Goal: Transaction & Acquisition: Purchase product/service

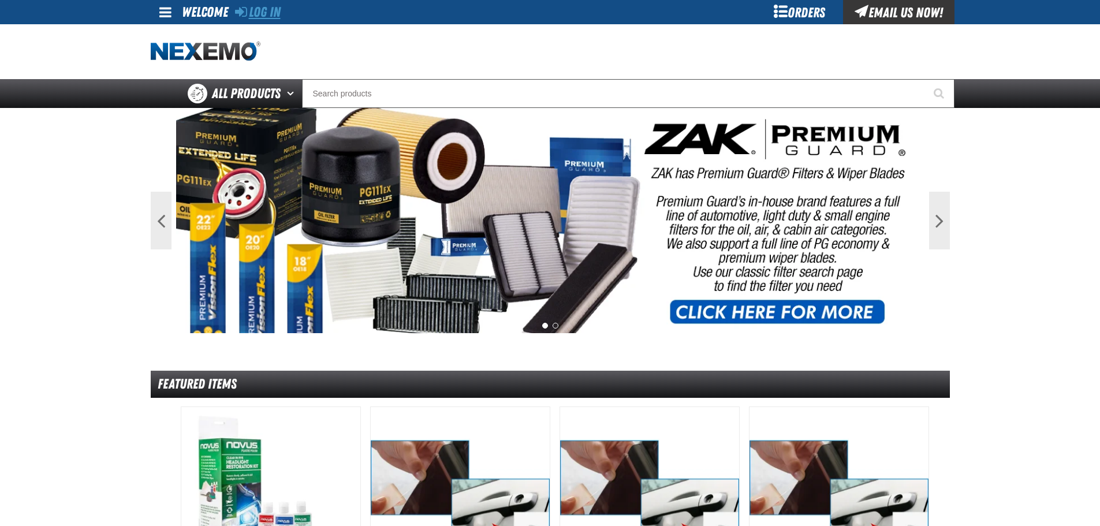
click at [253, 8] on link "Log In" at bounding box center [258, 12] width 46 height 16
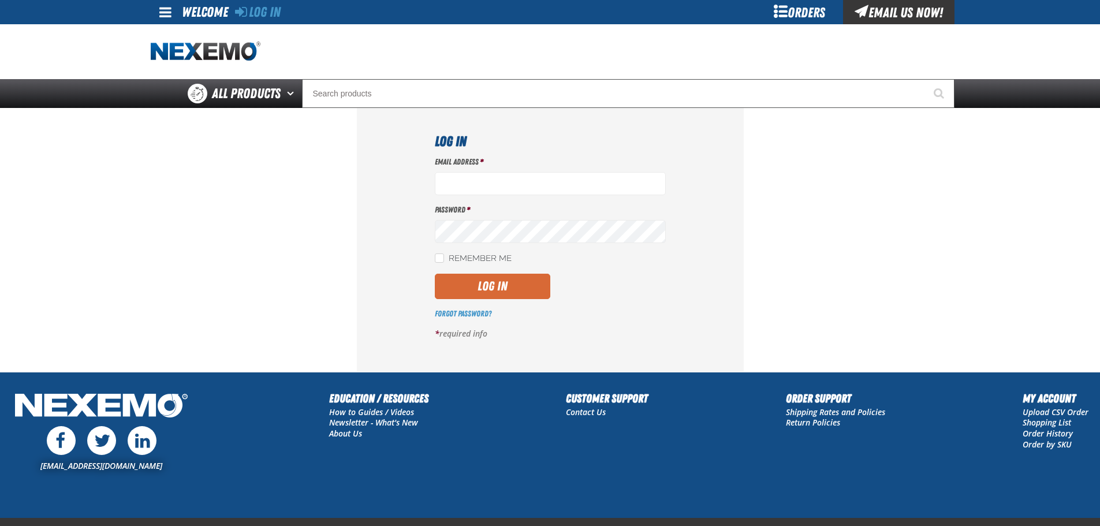
type input "[EMAIL_ADDRESS][DOMAIN_NAME]"
click at [542, 286] on button "Log In" at bounding box center [492, 286] width 115 height 25
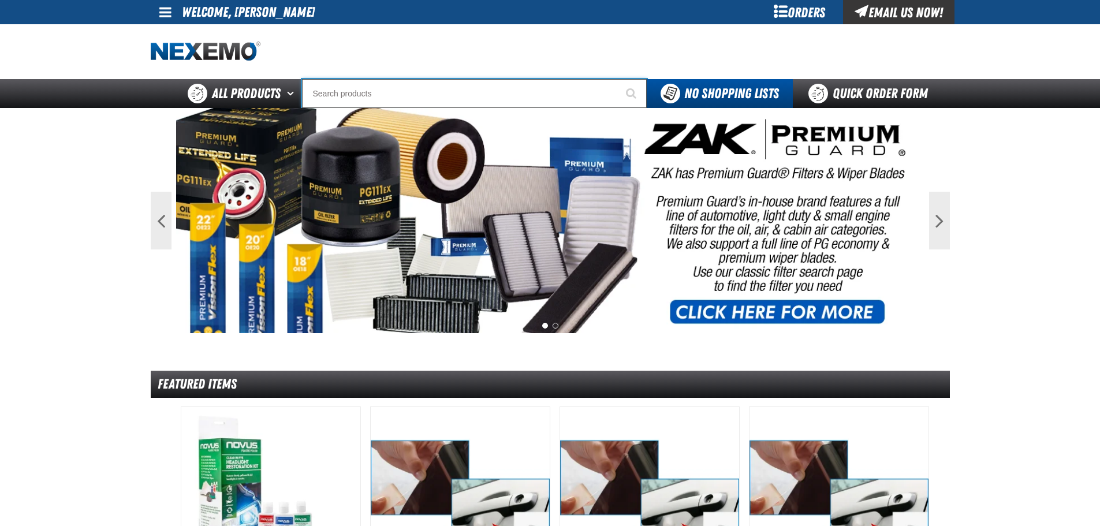
click at [392, 100] on input "Search" at bounding box center [474, 93] width 345 height 29
type input "P"
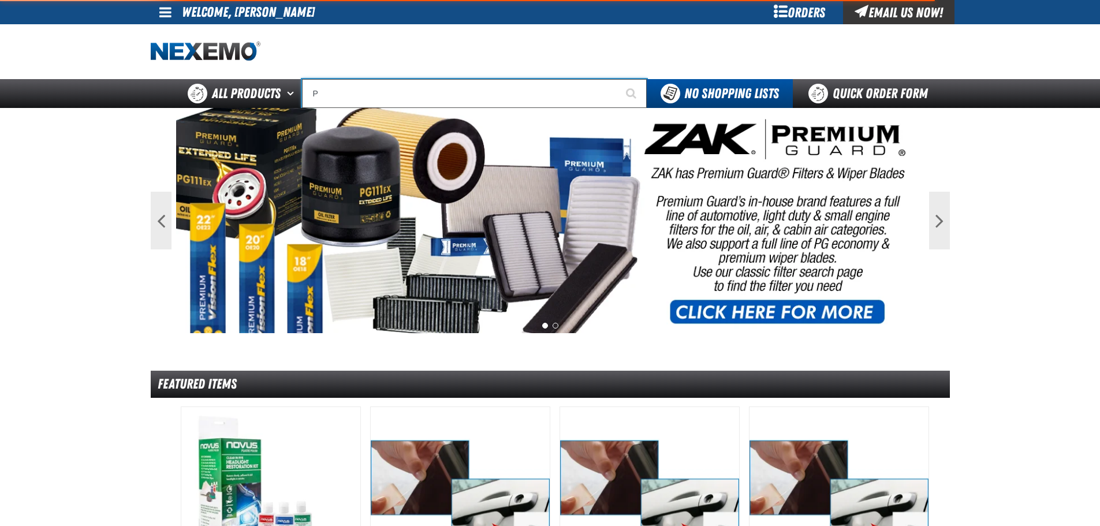
type input "Perfect P Series 0.25-ounce Lead Wheel Weight"
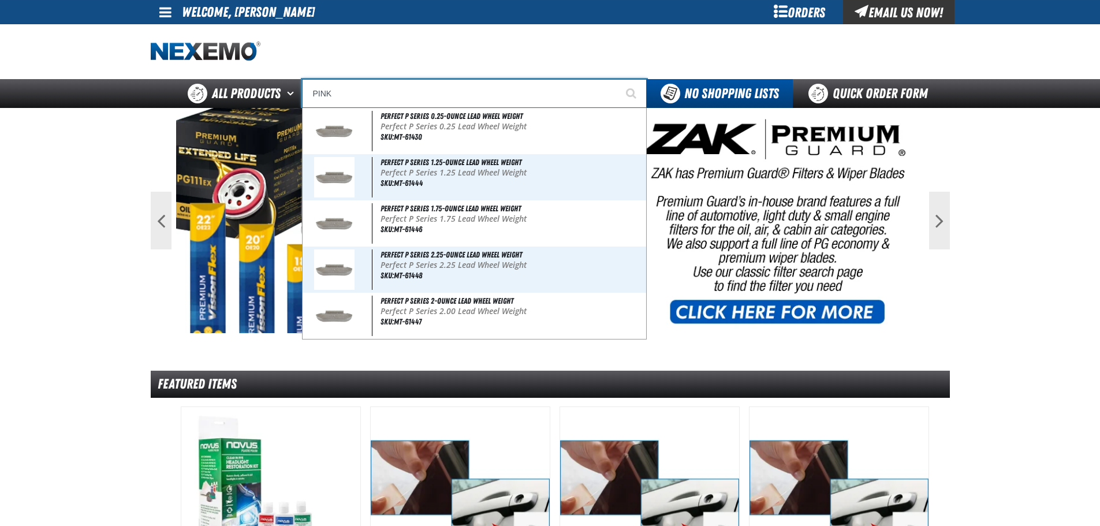
type input "PINK"
click at [618, 79] on button "Start Searching" at bounding box center [632, 93] width 29 height 29
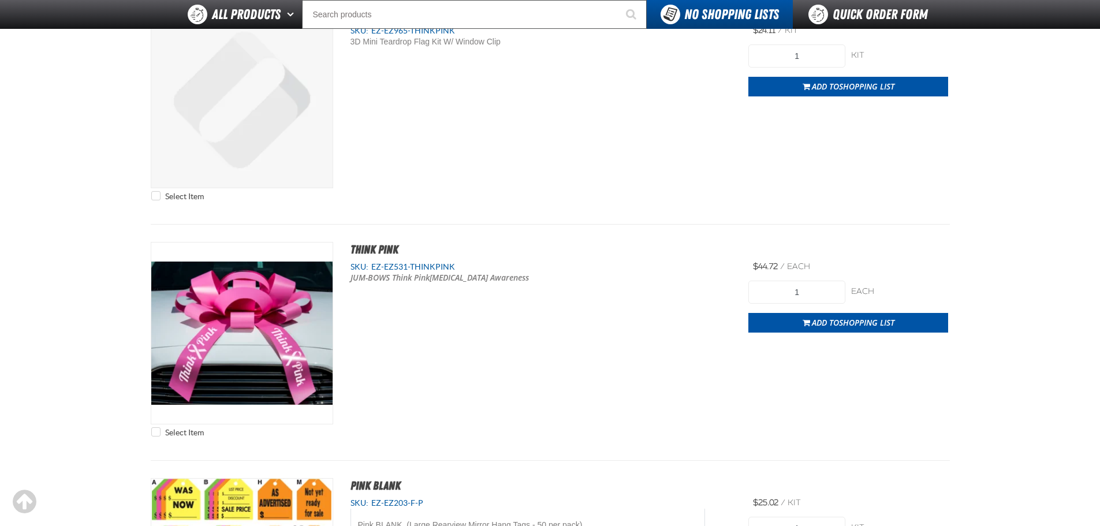
scroll to position [4503, 0]
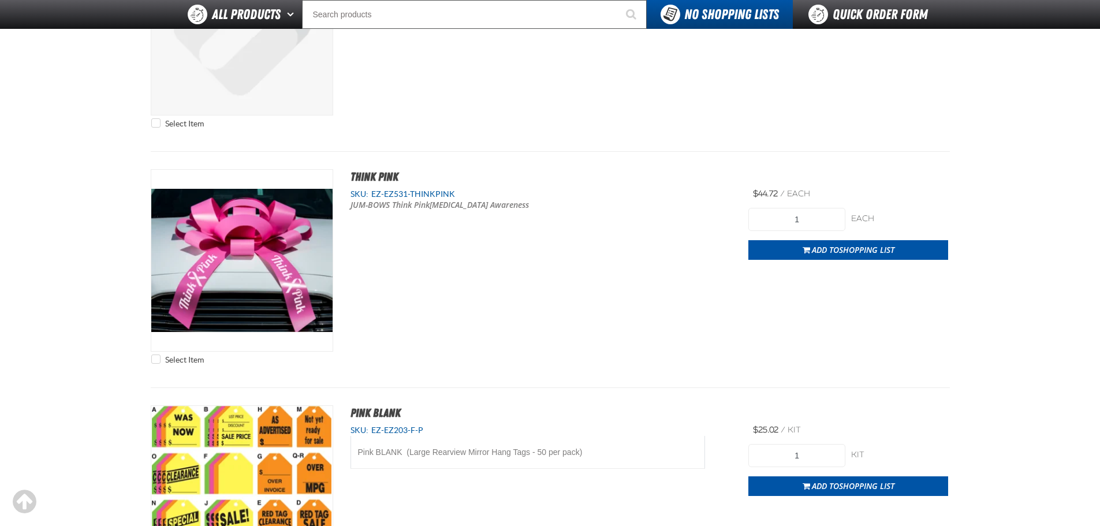
click at [823, 249] on span "Add to Shopping List" at bounding box center [853, 249] width 83 height 11
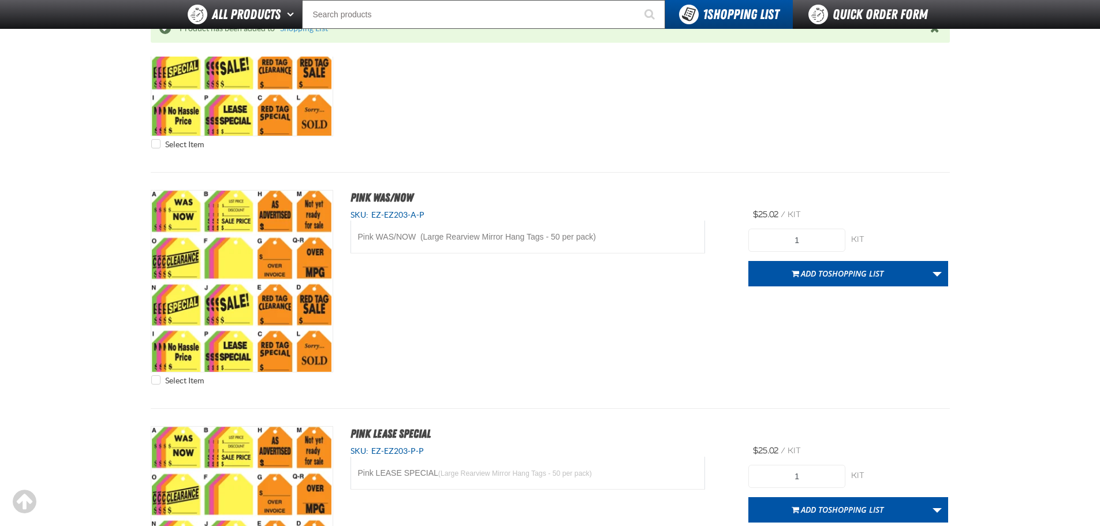
scroll to position [5880, 0]
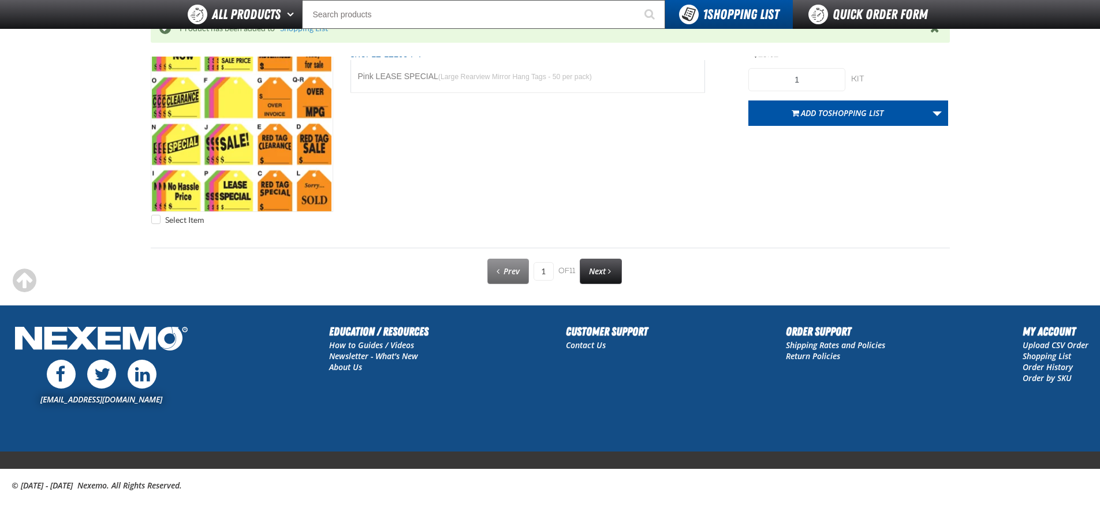
click at [587, 270] on link "Next" at bounding box center [601, 271] width 42 height 25
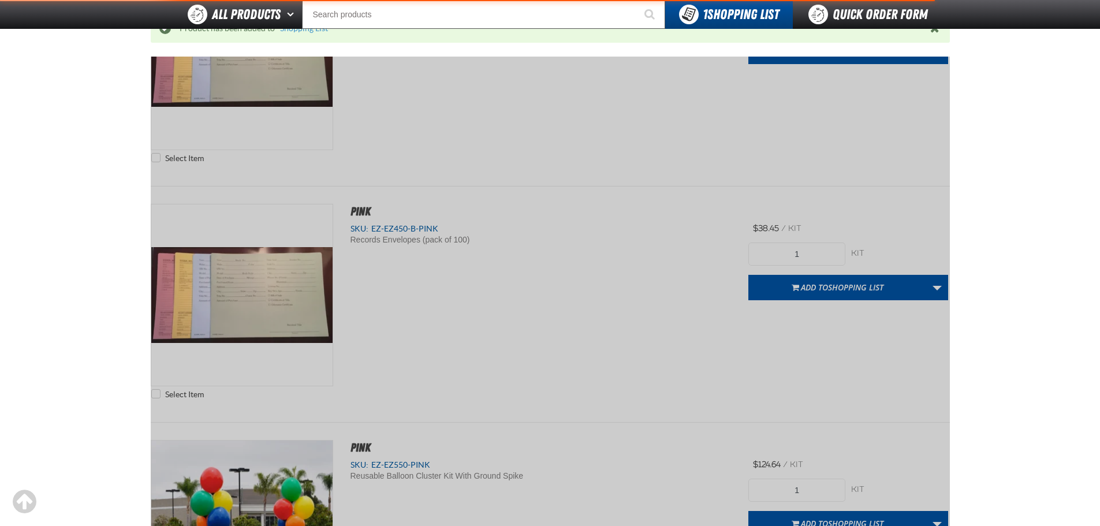
scroll to position [161, 0]
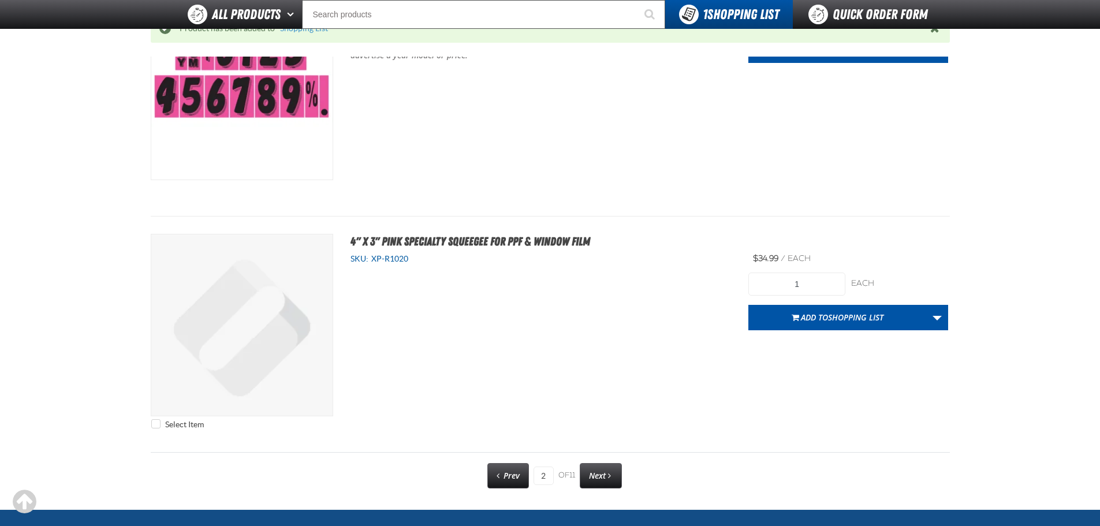
scroll to position [5880, 0]
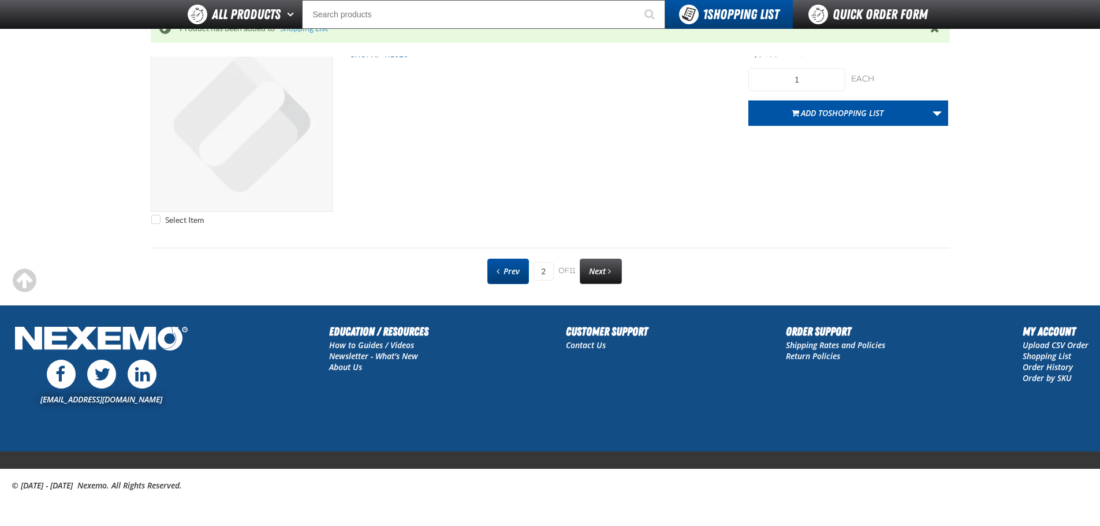
click at [519, 274] on link "Prev" at bounding box center [508, 271] width 42 height 25
type input "1"
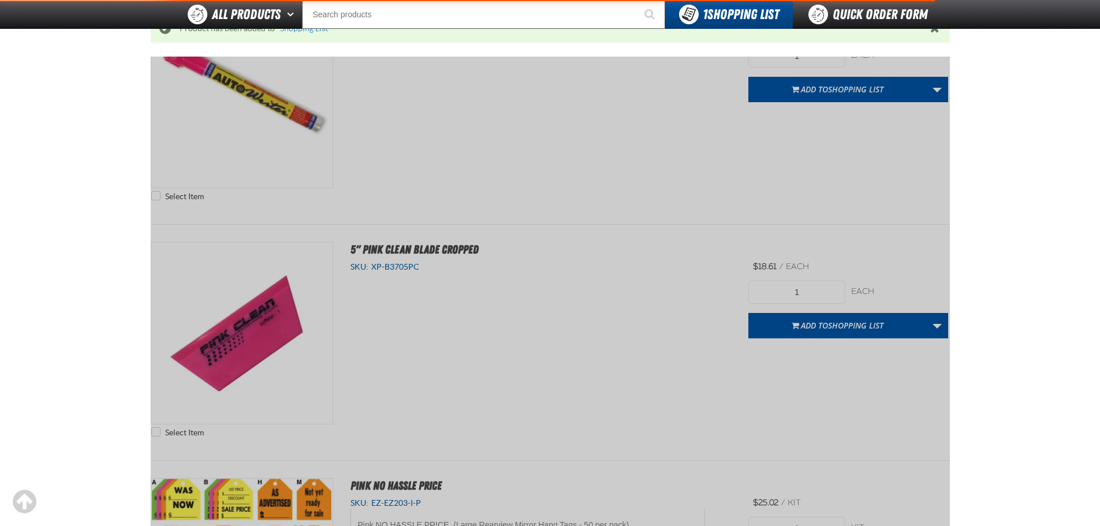
scroll to position [161, 0]
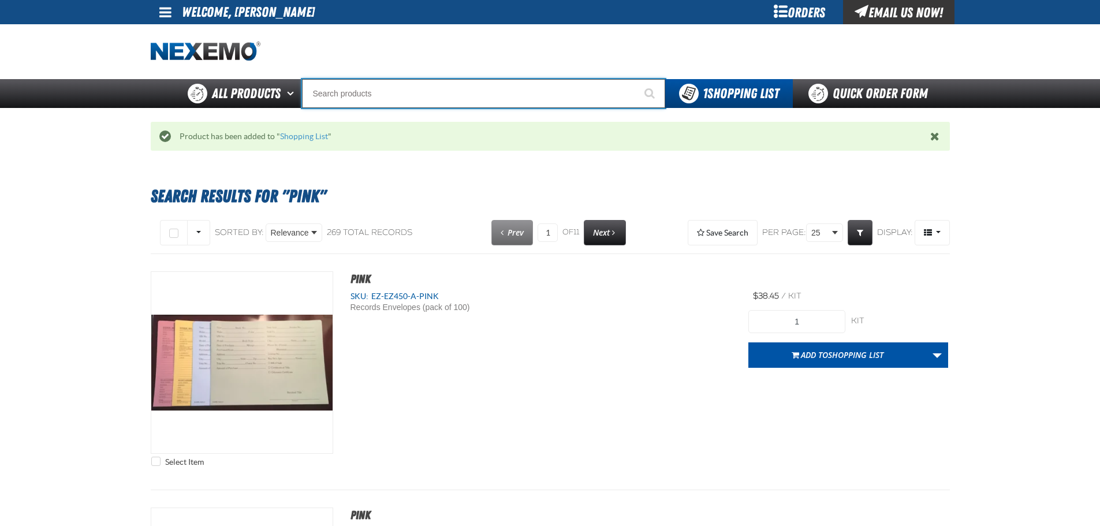
click at [436, 89] on input "Search" at bounding box center [483, 93] width 363 height 29
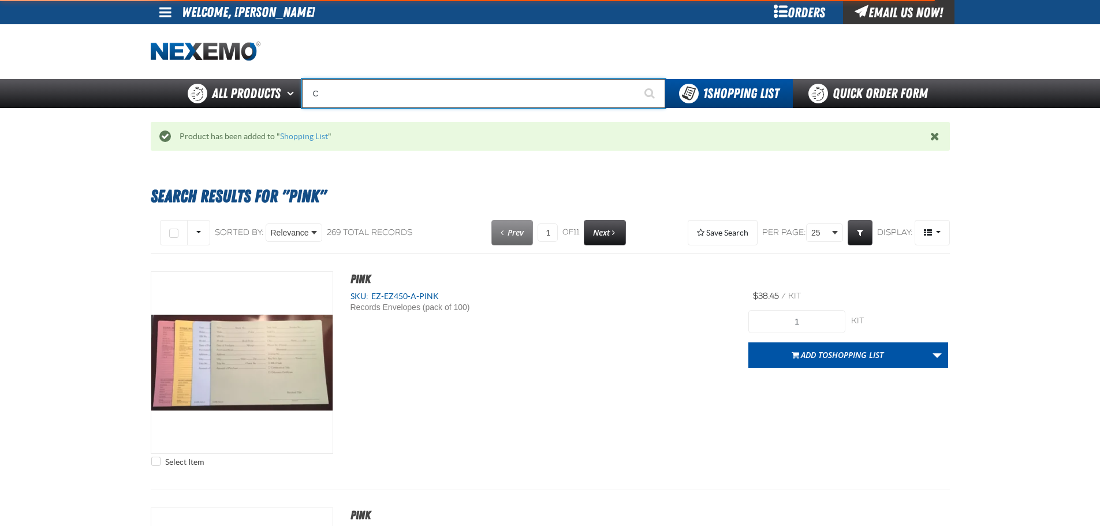
type input "CU"
type input "CURRENT"
type input "CUR"
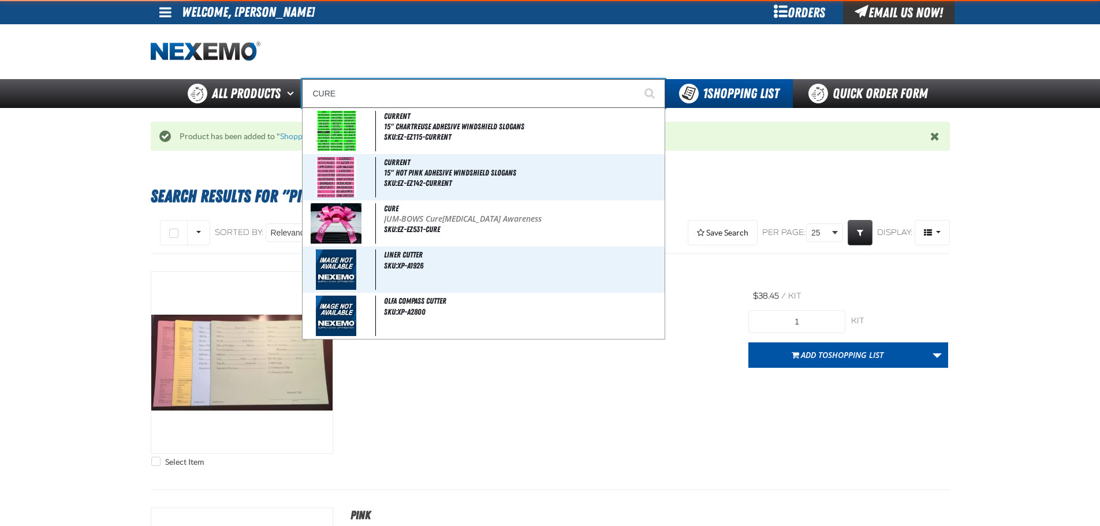
type input "CURE"
click at [636, 79] on button "Start Searching" at bounding box center [650, 93] width 29 height 29
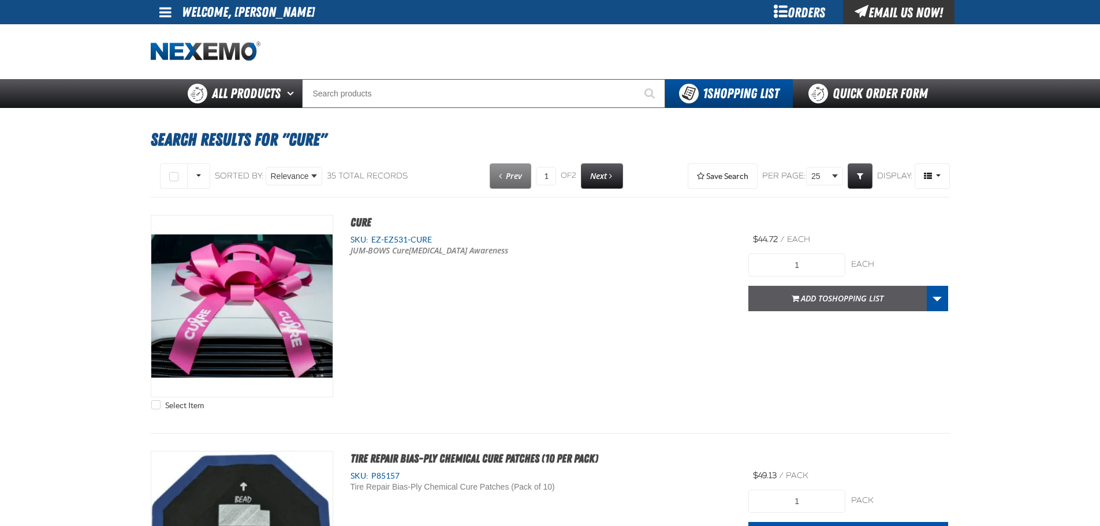
click at [832, 293] on span "Shopping List" at bounding box center [855, 298] width 55 height 11
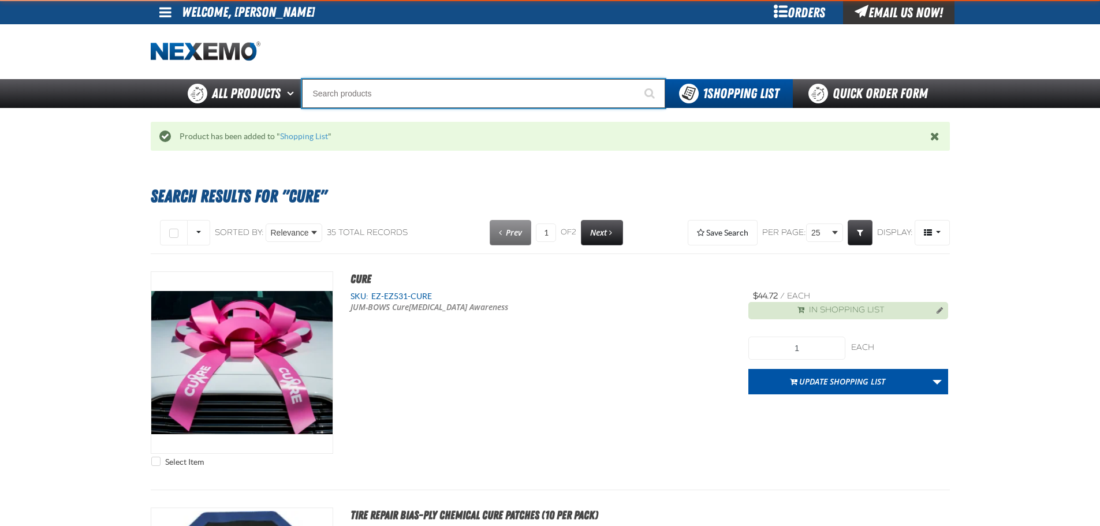
click at [371, 99] on input "Search" at bounding box center [483, 93] width 363 height 29
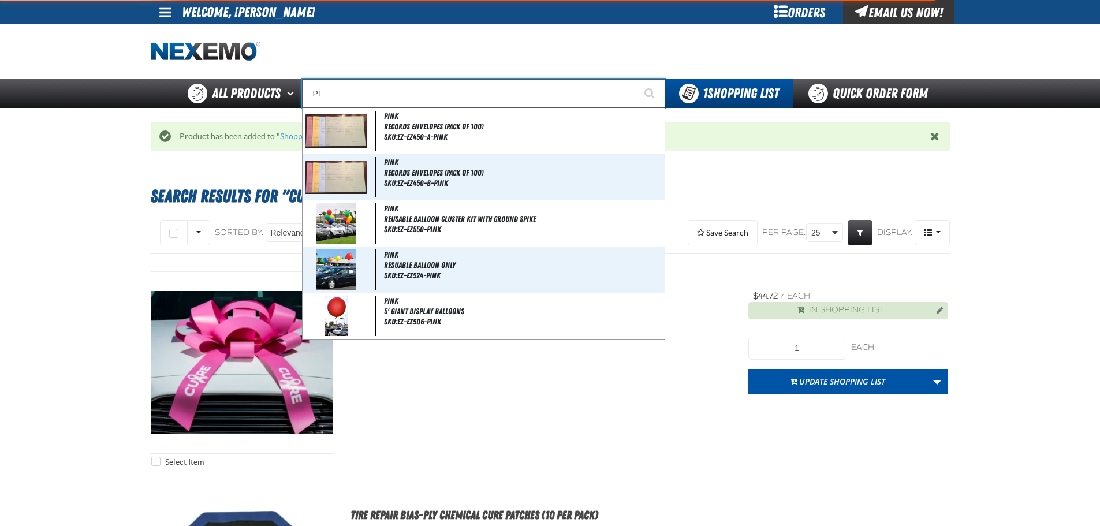
type input "P"
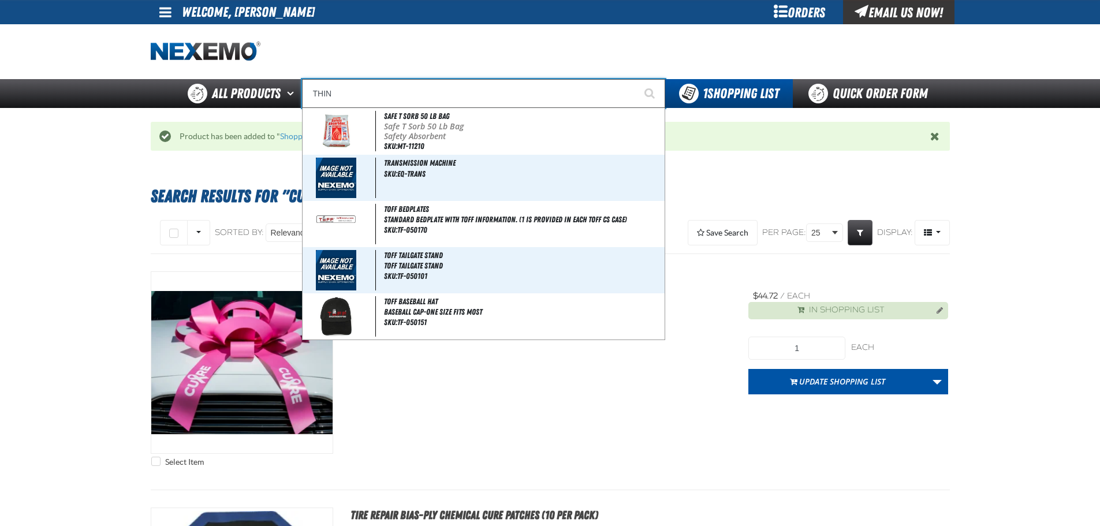
type input "THINK"
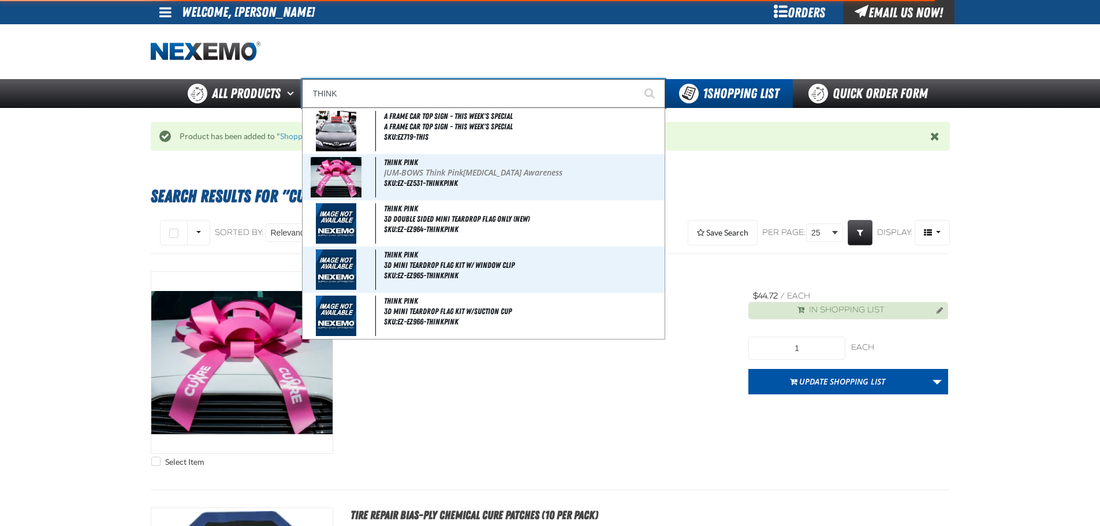
type input "THINK PINK"
type input "THINK"
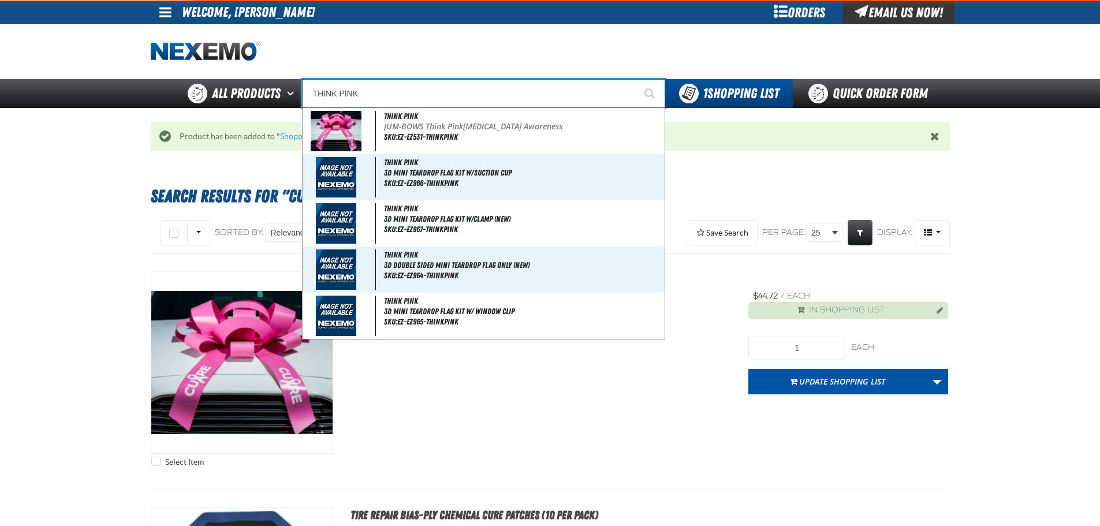
type input "THINK PINK"
click at [636, 79] on button "Start Searching" at bounding box center [650, 93] width 29 height 29
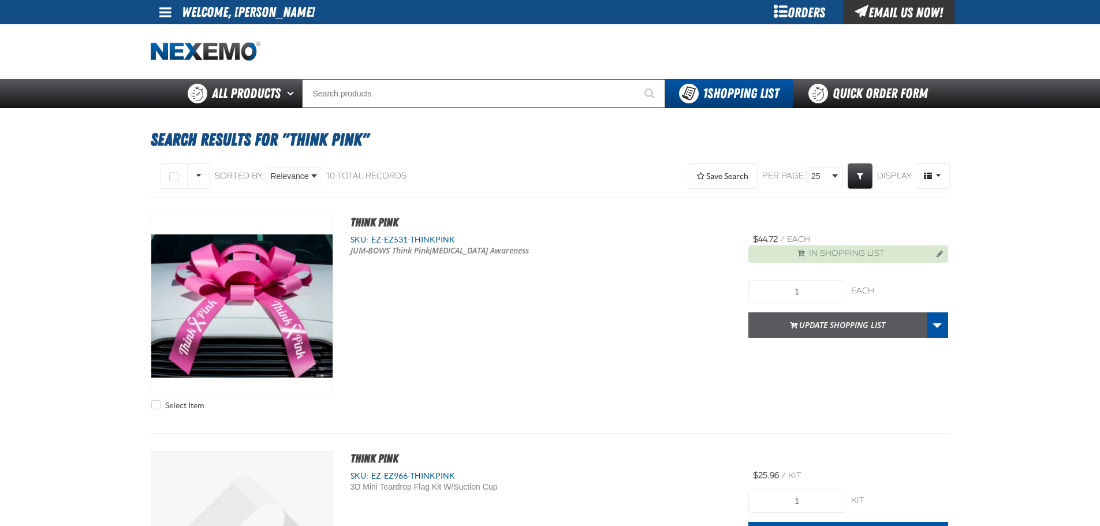
click at [890, 331] on button "Update Shopping List" at bounding box center [837, 324] width 178 height 25
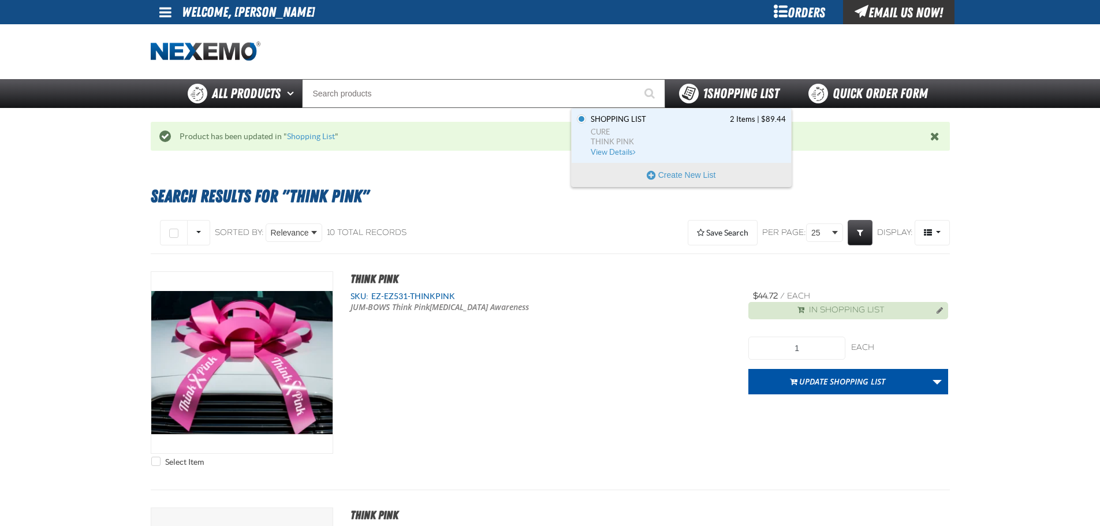
click at [718, 96] on span "1 Shopping List" at bounding box center [741, 93] width 76 height 16
click at [711, 122] on span "Shopping List 2 Items | $89.44" at bounding box center [688, 119] width 195 height 10
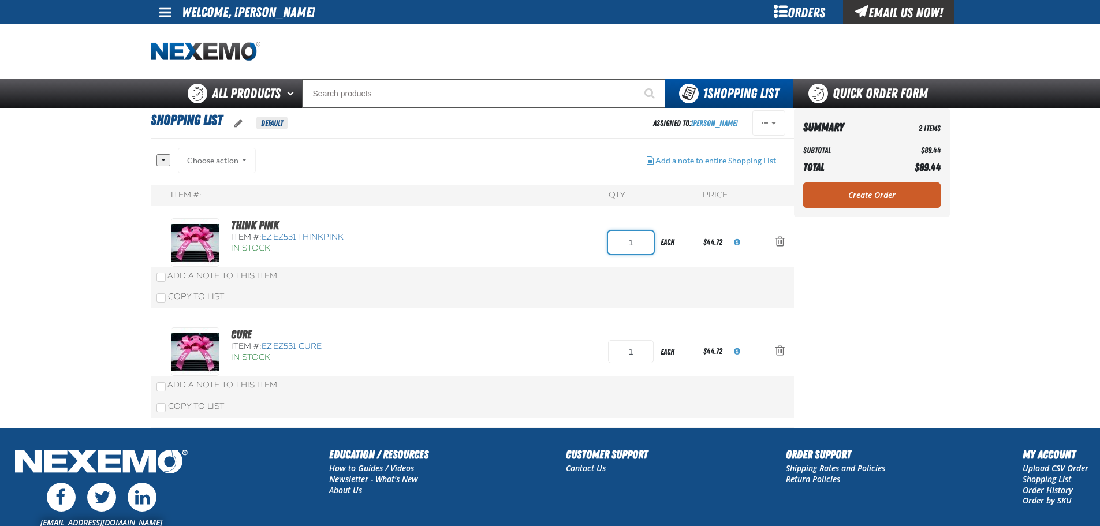
drag, startPoint x: 632, startPoint y: 244, endPoint x: 653, endPoint y: 244, distance: 21.4
click at [653, 244] on input "1" at bounding box center [631, 242] width 46 height 23
type input "2"
click at [939, 278] on aside "Summary 2 Items Subtotal $89.44 Total $89.44 Loading... Create Order" at bounding box center [872, 268] width 156 height 320
click at [913, 189] on link "Create Order" at bounding box center [871, 194] width 137 height 25
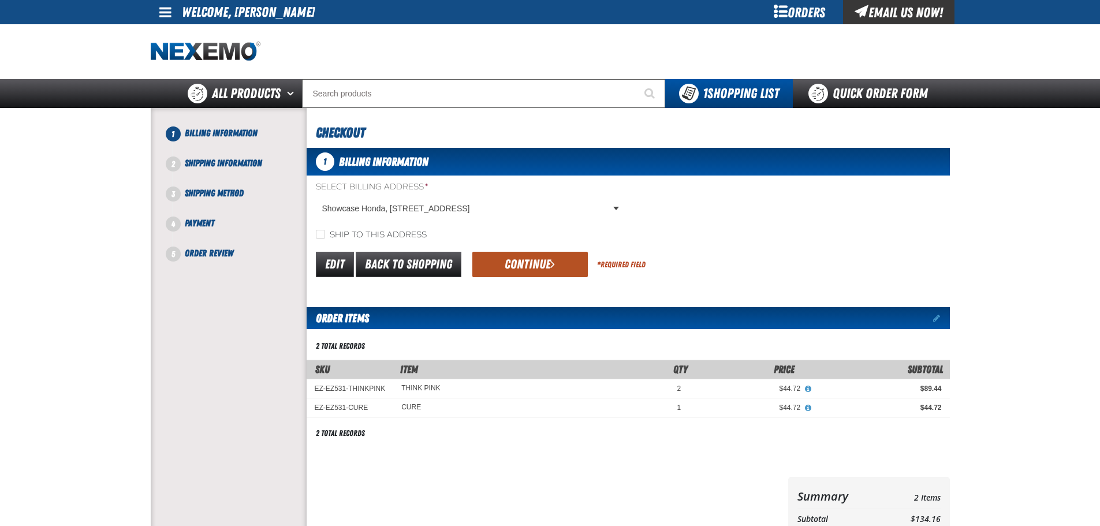
click at [510, 262] on button "Continue" at bounding box center [529, 264] width 115 height 25
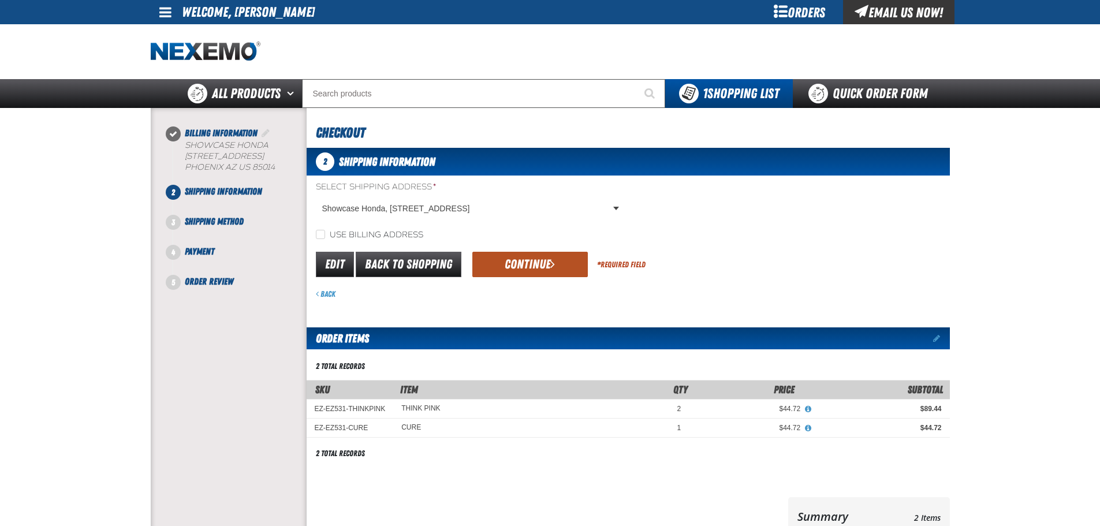
click at [525, 268] on button "Continue" at bounding box center [529, 264] width 115 height 25
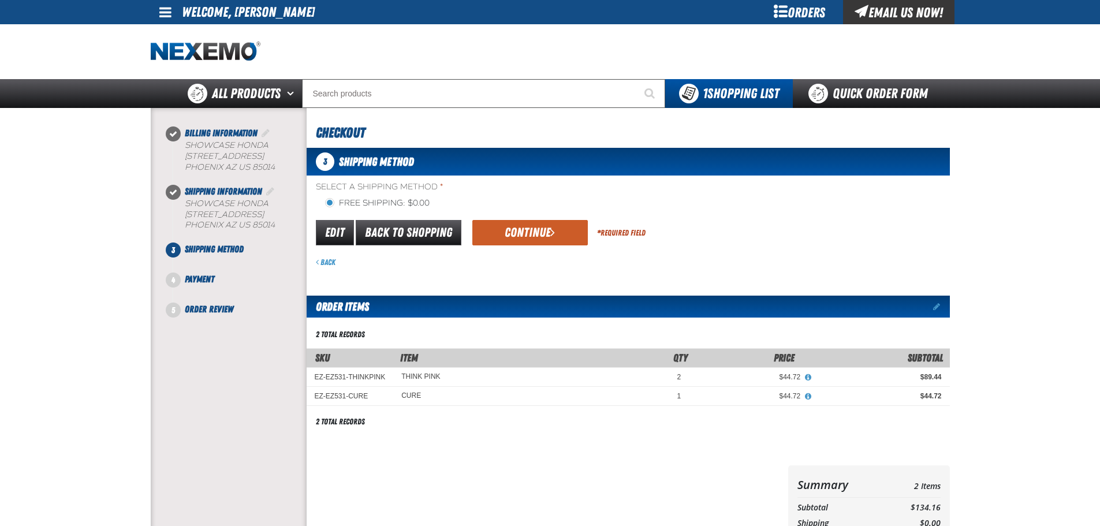
click at [568, 233] on button "Continue" at bounding box center [529, 232] width 115 height 25
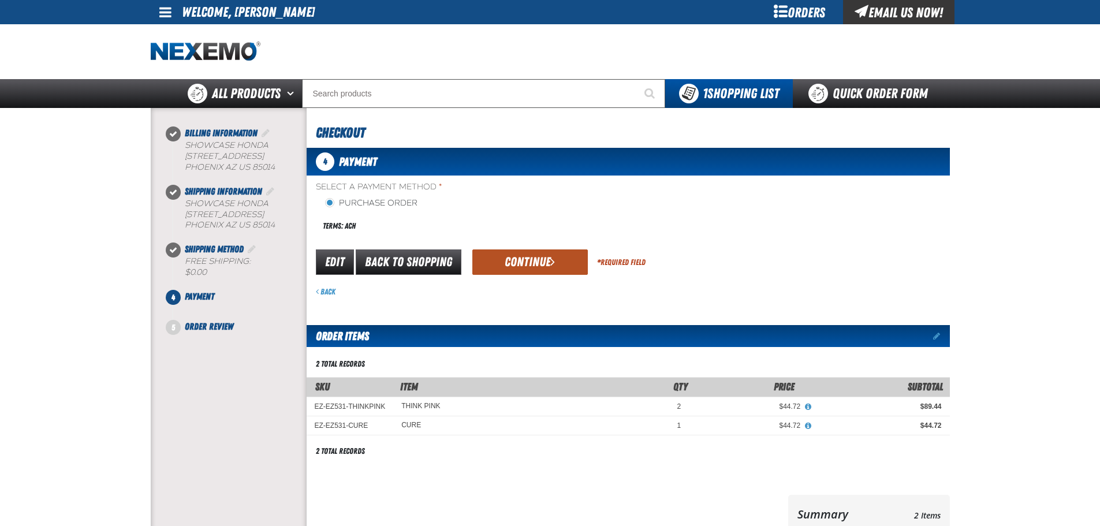
click at [550, 259] on span "submit" at bounding box center [552, 261] width 5 height 13
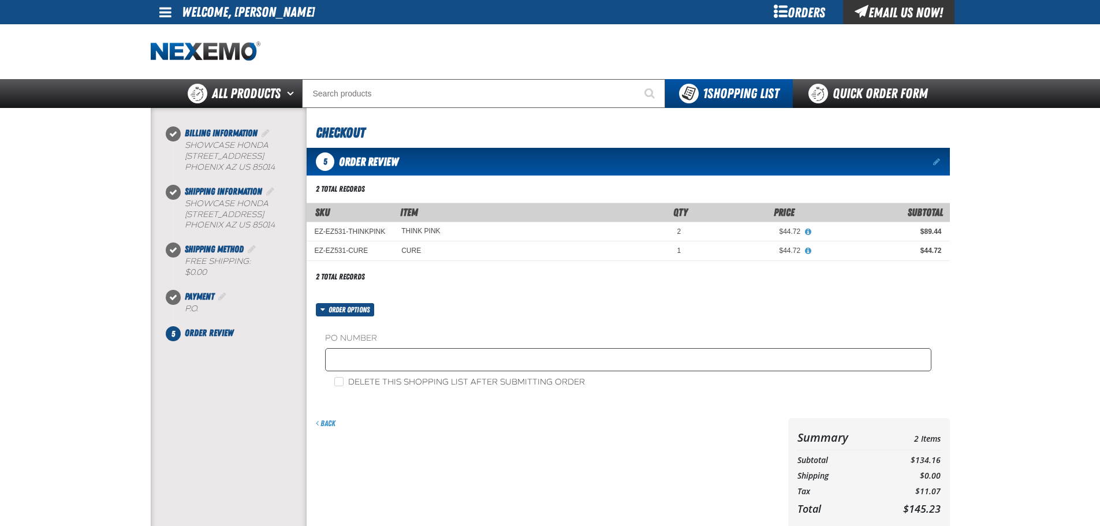
click at [528, 345] on fieldset "PO Number" at bounding box center [628, 355] width 606 height 44
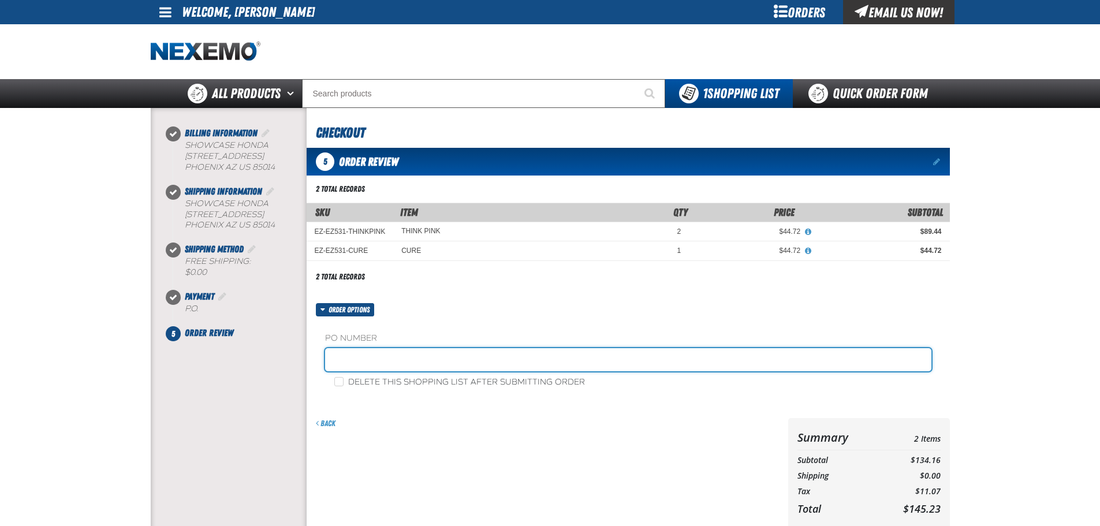
click at [528, 354] on input "text" at bounding box center [628, 359] width 606 height 23
type input "SALES0827"
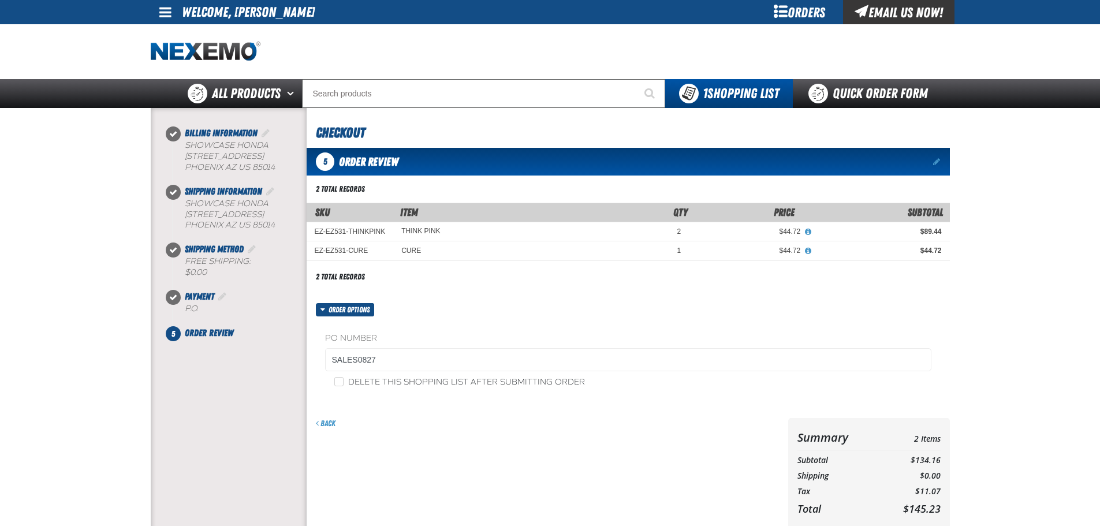
click at [553, 382] on label "Delete this shopping list after submitting order" at bounding box center [459, 382] width 251 height 11
click at [344, 382] on input "Delete this shopping list after submitting order" at bounding box center [338, 381] width 9 height 9
checkbox input "true"
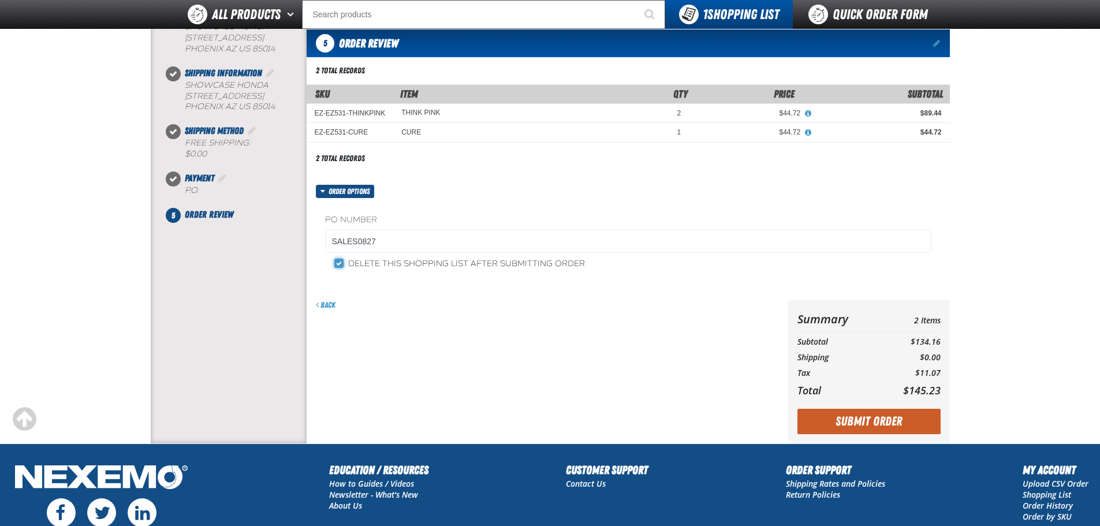
scroll to position [228, 0]
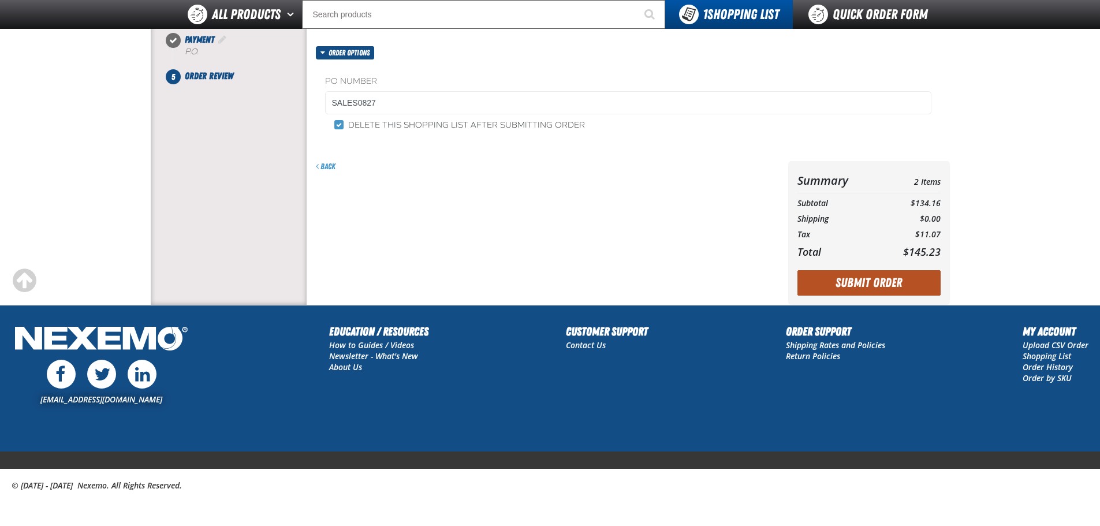
click at [872, 281] on button "Submit Order" at bounding box center [868, 282] width 143 height 25
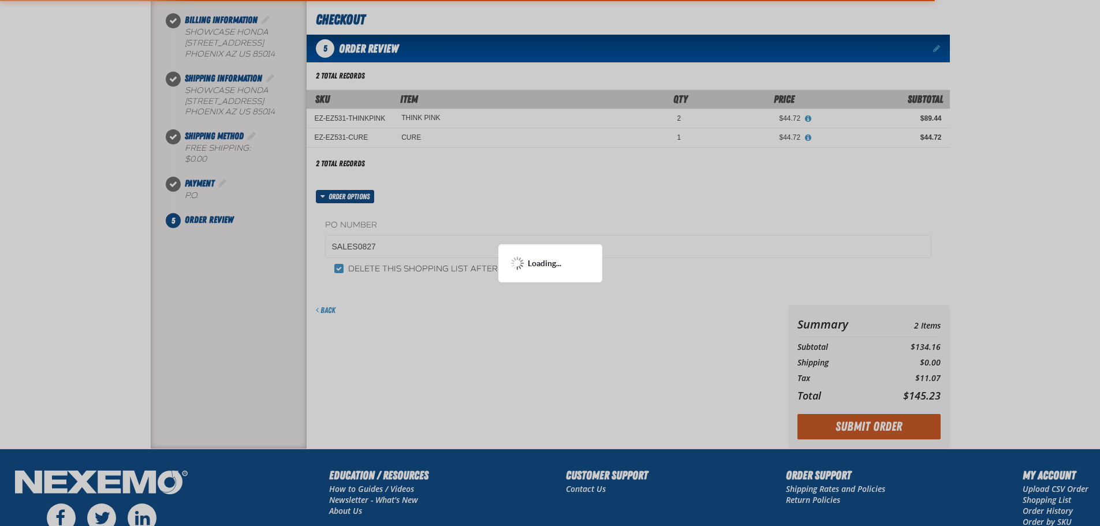
scroll to position [0, 0]
